Goal: Information Seeking & Learning: Find specific fact

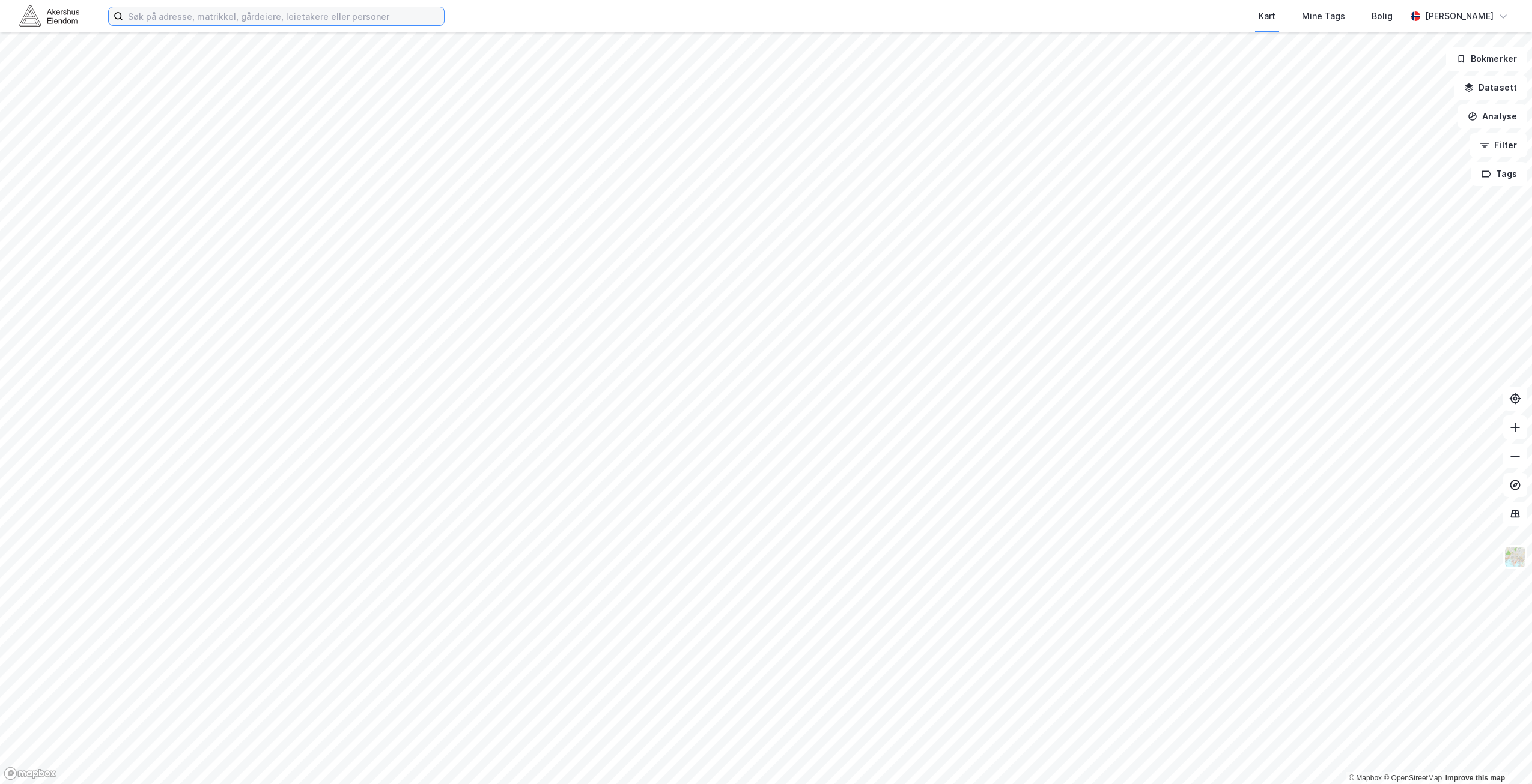
click at [182, 15] on input at bounding box center [283, 17] width 321 height 18
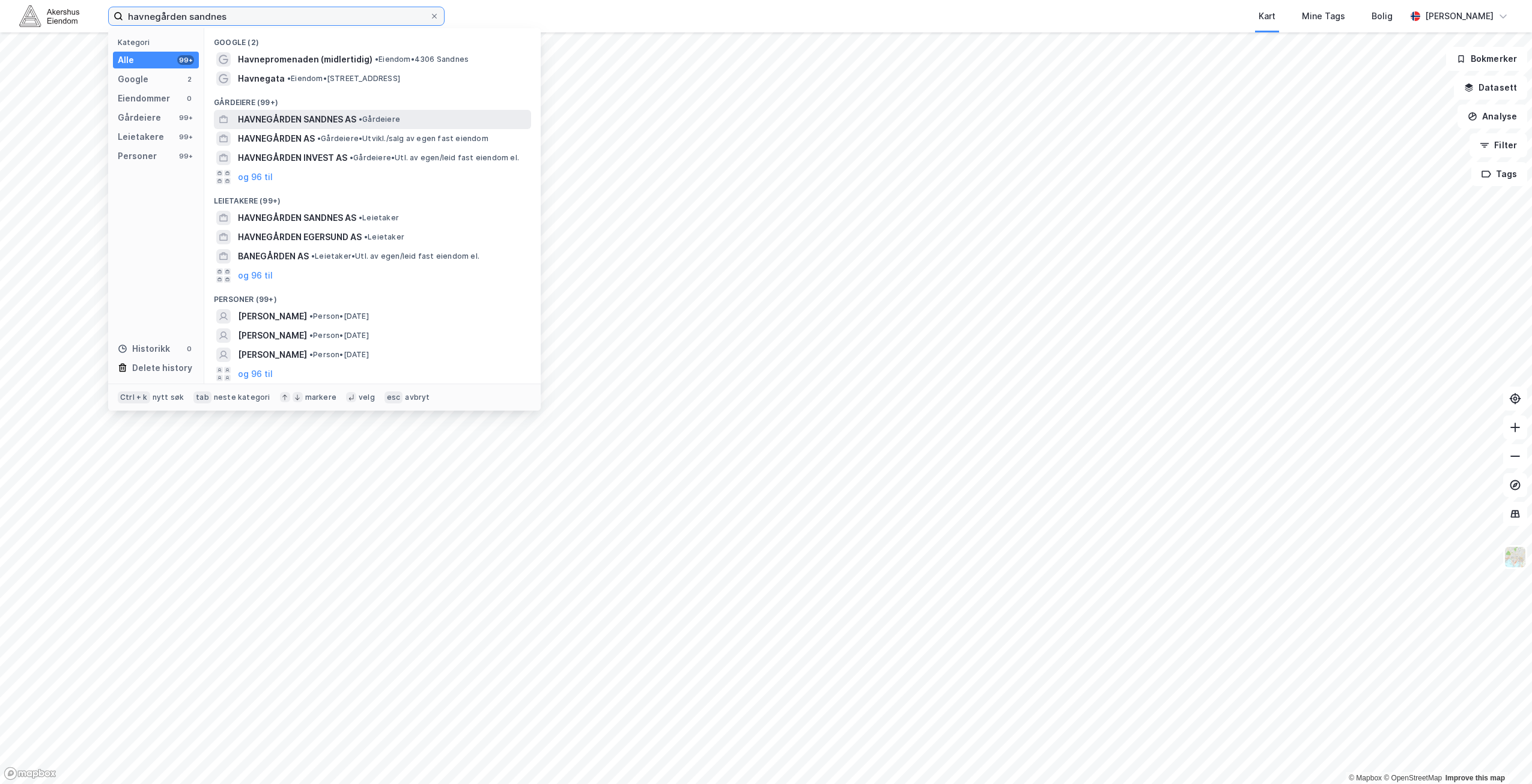
type input "havnegården sandnes"
drag, startPoint x: 371, startPoint y: 120, endPoint x: 367, endPoint y: 125, distance: 6.4
click at [367, 125] on div "HAVNEGÅRDEN SANDNES AS • Gårdeiere" at bounding box center [383, 120] width 291 height 15
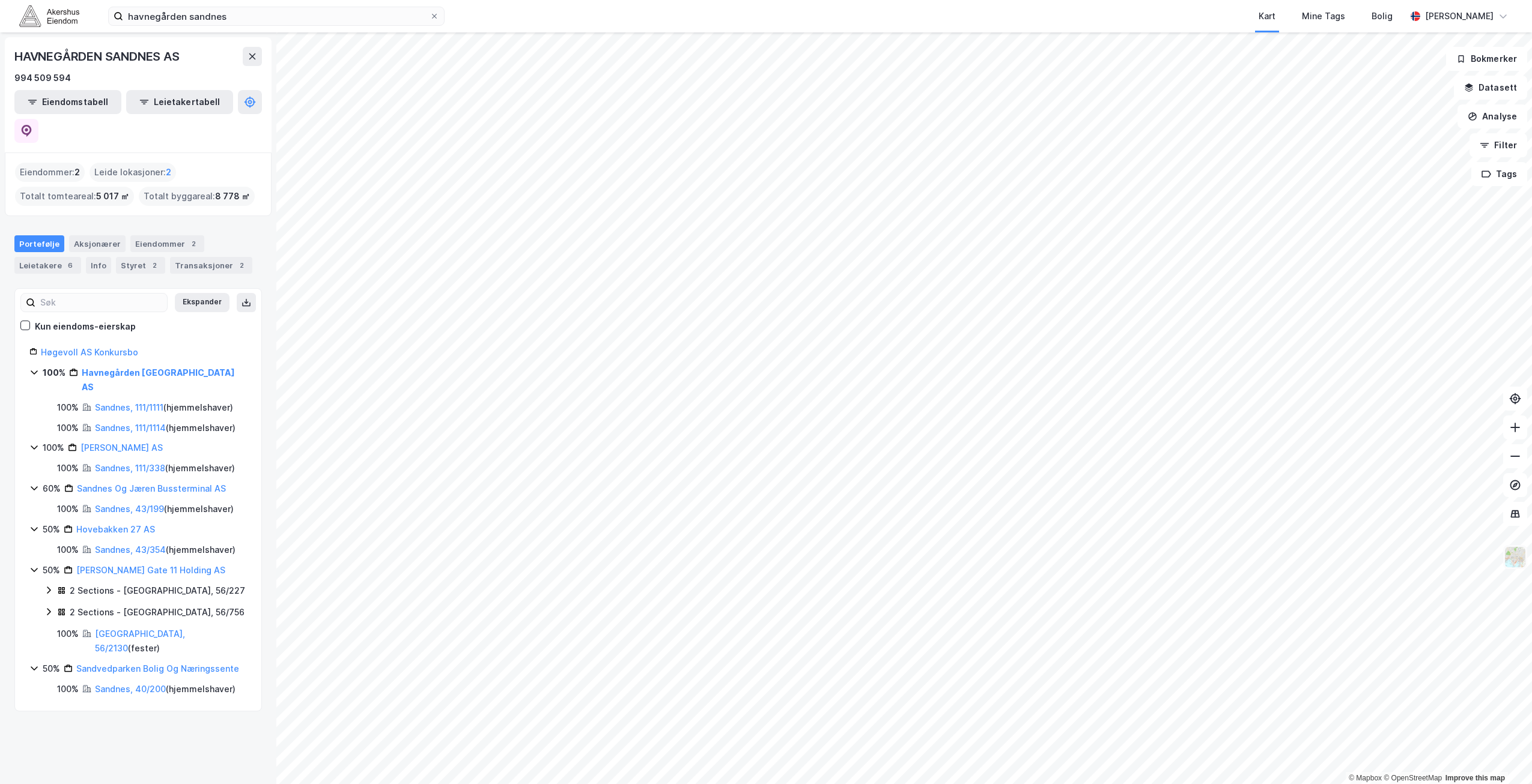
click at [1513, 564] on img at bounding box center [1514, 557] width 23 height 23
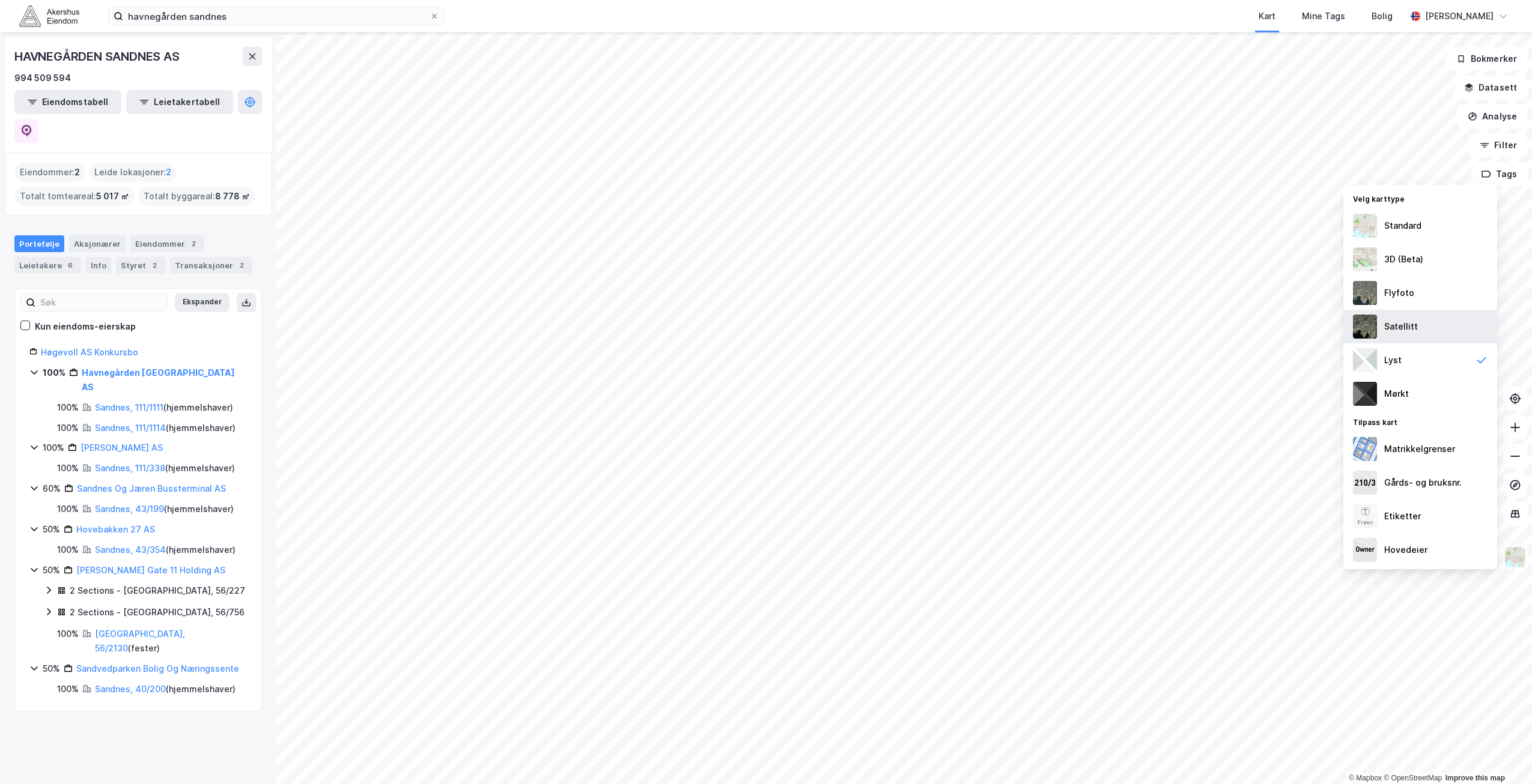
click at [1418, 331] on div "Satellitt" at bounding box center [1419, 327] width 154 height 33
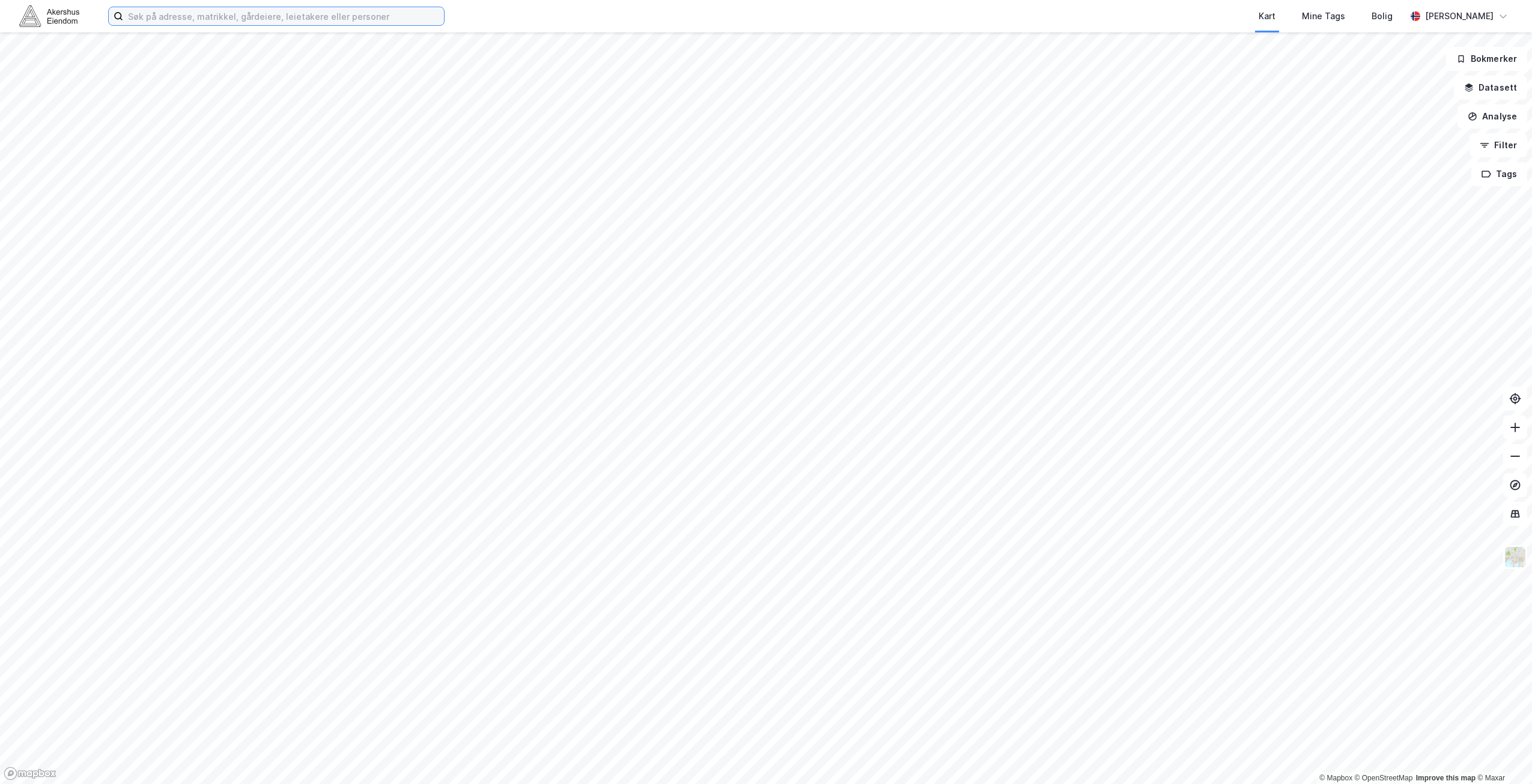
click at [369, 19] on input at bounding box center [283, 17] width 321 height 18
paste input "[PERSON_NAME]"
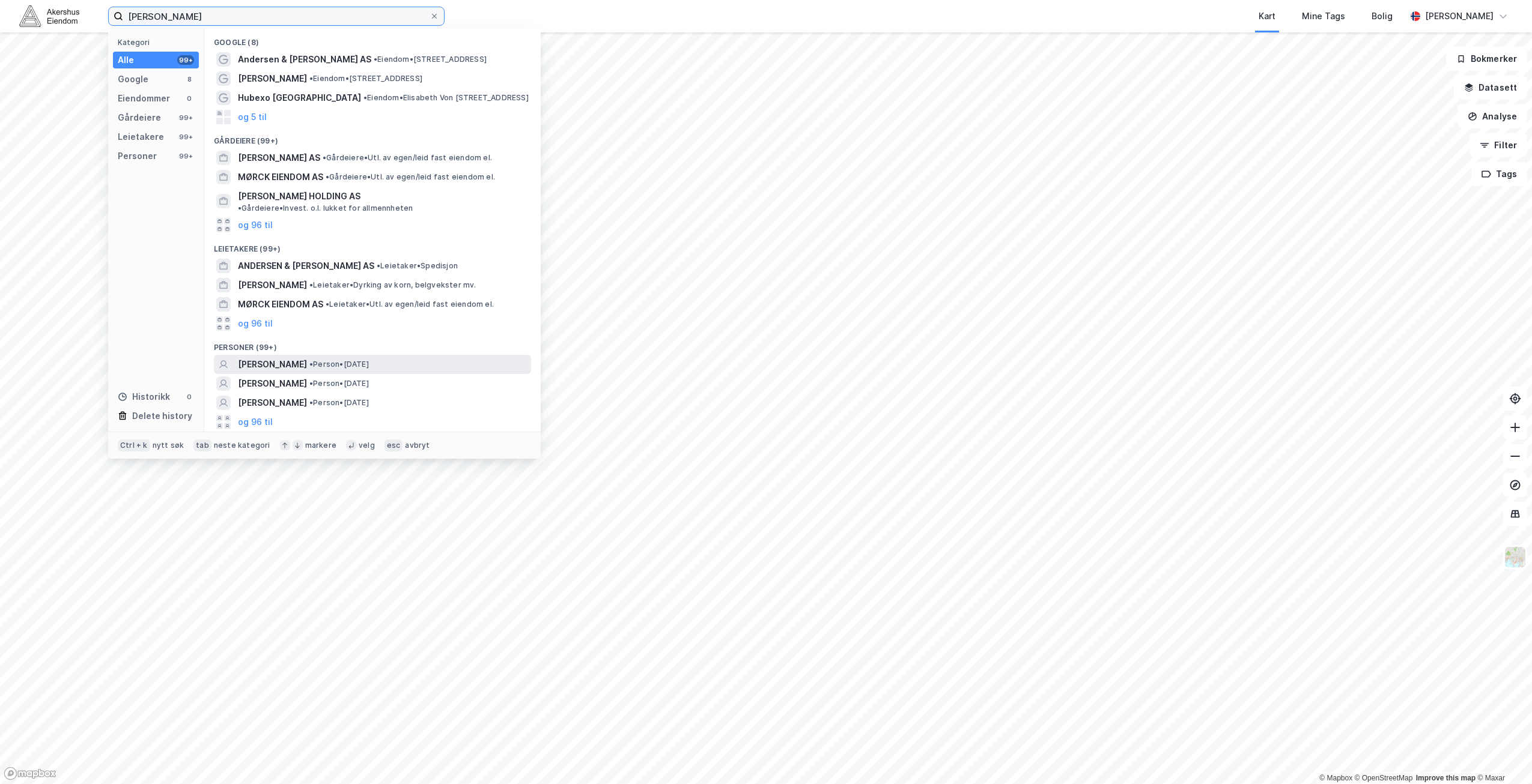
type input "[PERSON_NAME]"
click at [307, 357] on span "[PERSON_NAME]" at bounding box center [272, 364] width 69 height 15
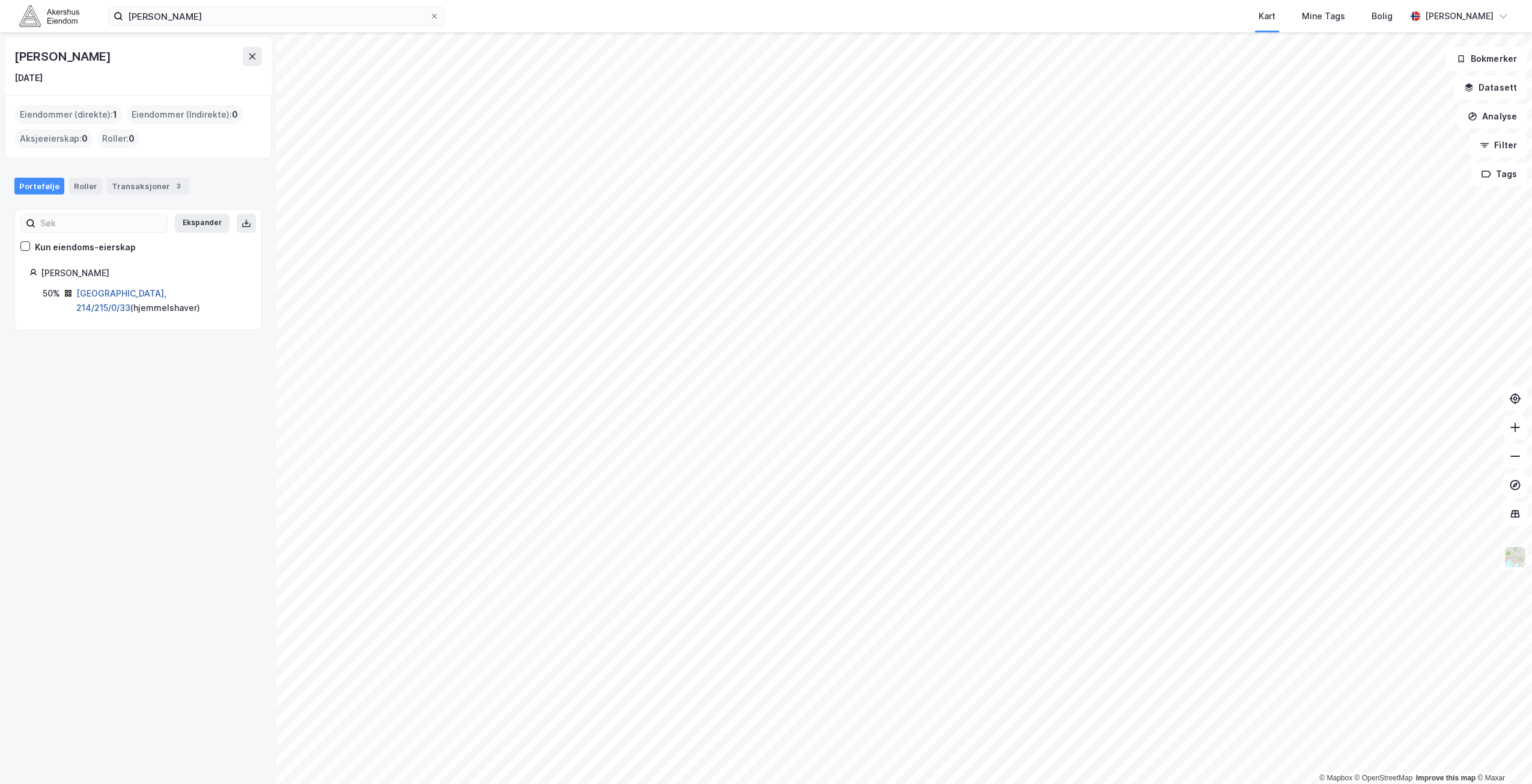
click at [125, 288] on link "[GEOGRAPHIC_DATA], 214/215/0/33" at bounding box center [122, 300] width 90 height 25
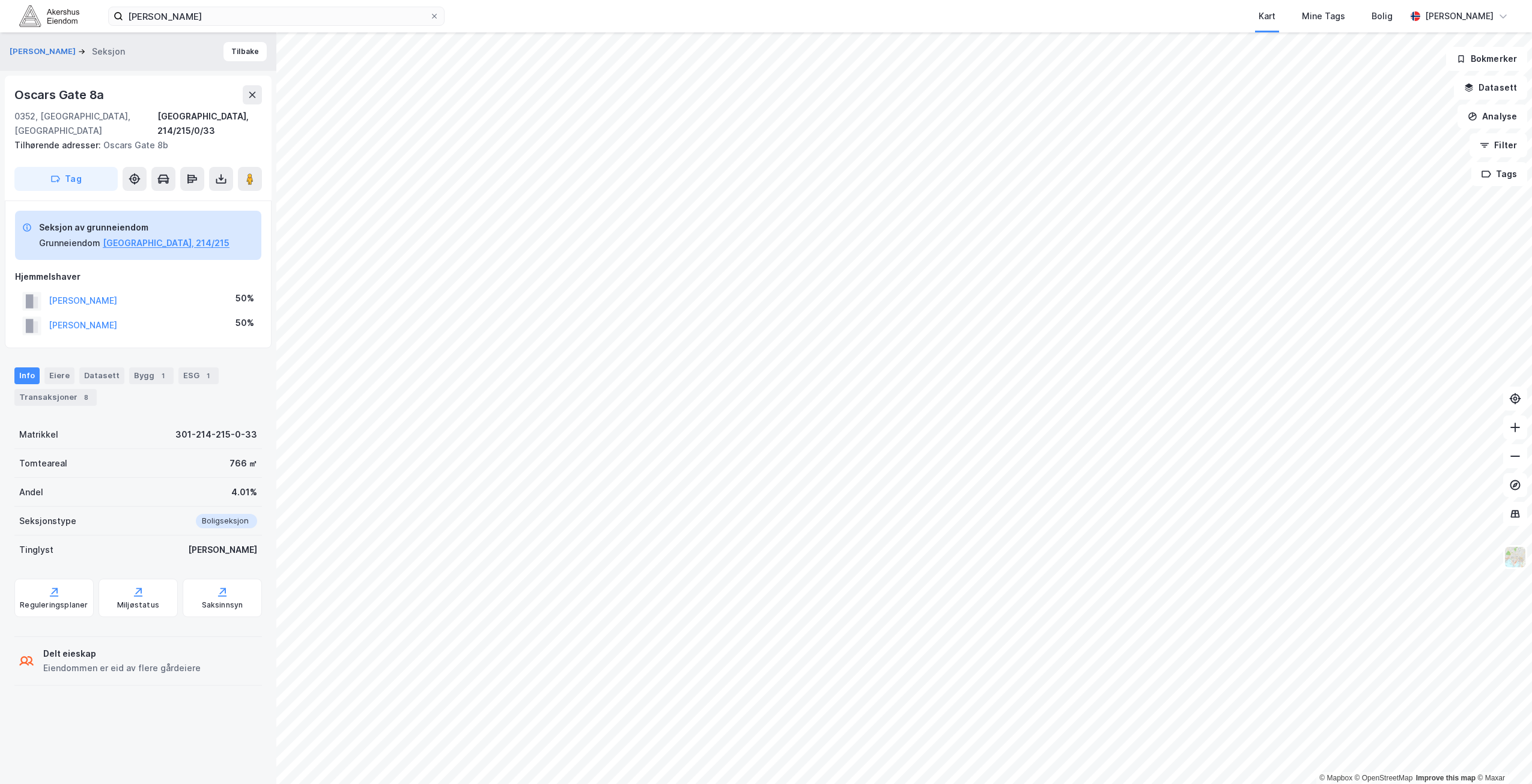
drag, startPoint x: 181, startPoint y: 315, endPoint x: 29, endPoint y: 309, distance: 152.1
click at [29, 314] on div "[PERSON_NAME] 50%" at bounding box center [138, 326] width 246 height 25
copy button "[PERSON_NAME]"
click at [189, 289] on div "[PERSON_NAME] 50%" at bounding box center [138, 301] width 246 height 25
click at [79, 389] on div "Transaksjoner 8" at bounding box center [55, 398] width 82 height 17
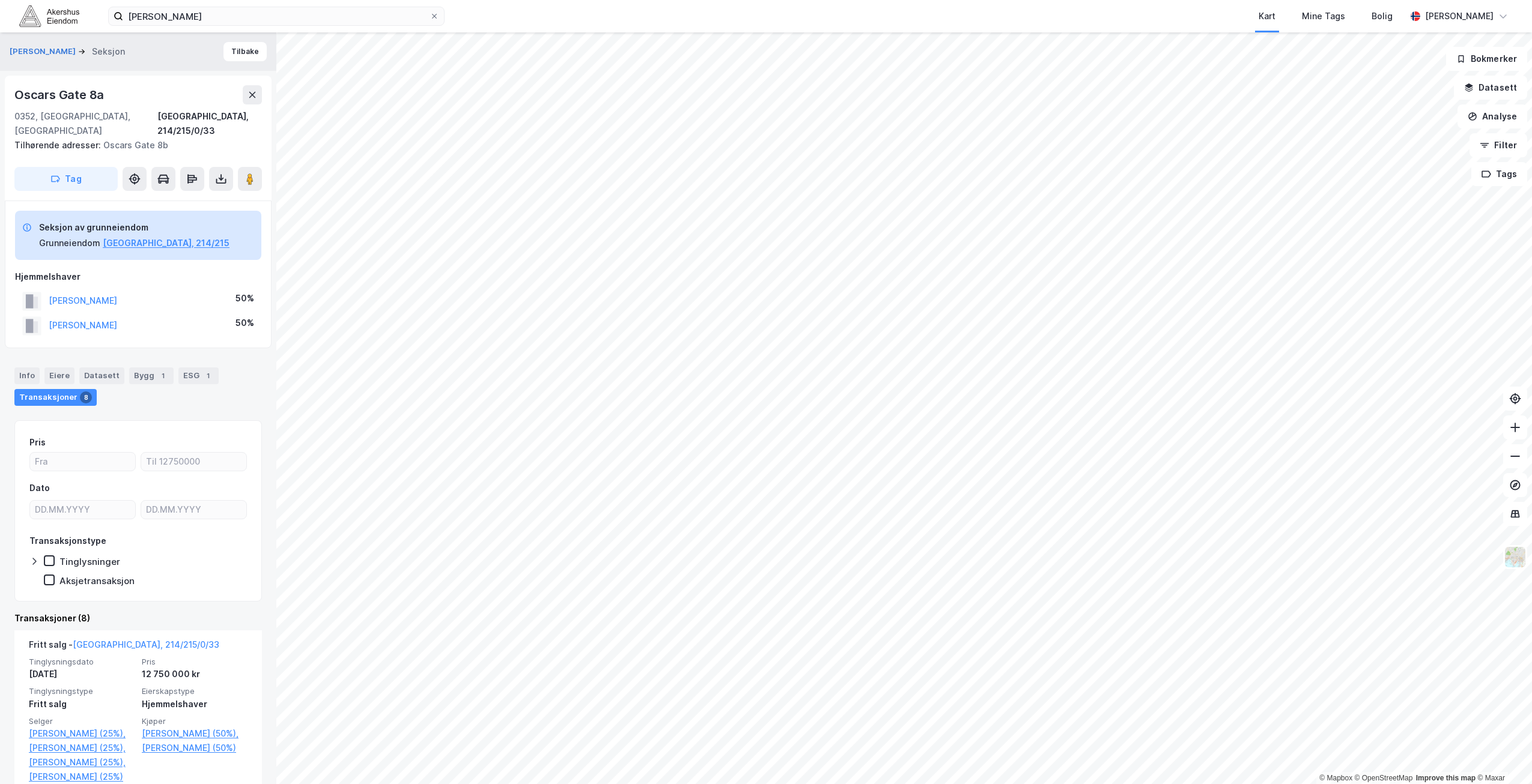
click at [97, 95] on div "Oscars Gate 8a" at bounding box center [61, 94] width 92 height 19
click at [96, 95] on div "Oscars Gate 8a" at bounding box center [61, 94] width 92 height 19
copy div "Oscars Gate 8a"
